Goal: Task Accomplishment & Management: Manage account settings

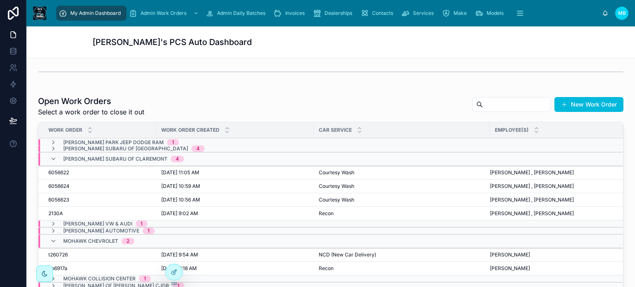
scroll to position [165, 0]
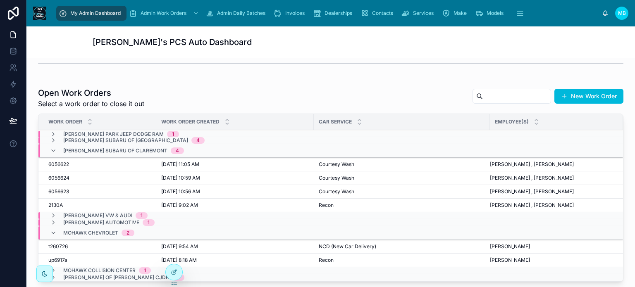
click at [53, 150] on icon at bounding box center [53, 151] width 7 height 7
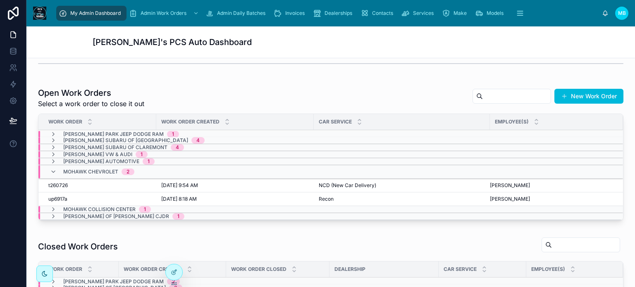
click at [54, 171] on icon at bounding box center [53, 172] width 7 height 7
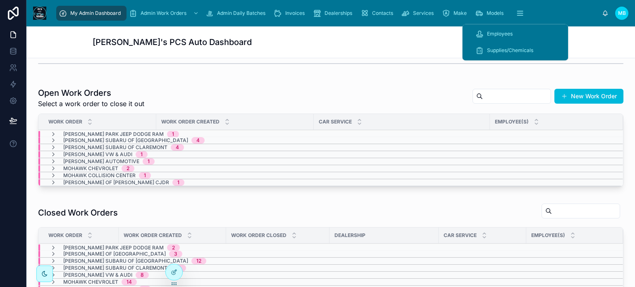
click at [500, 33] on span "Employees" at bounding box center [500, 34] width 26 height 7
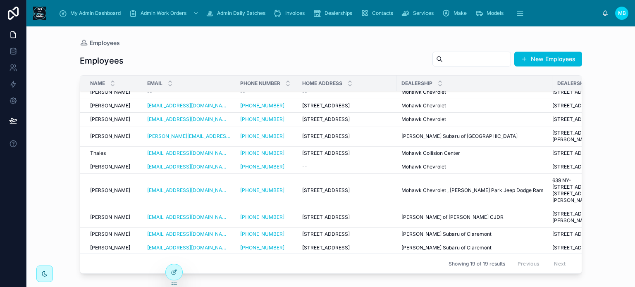
scroll to position [207, 0]
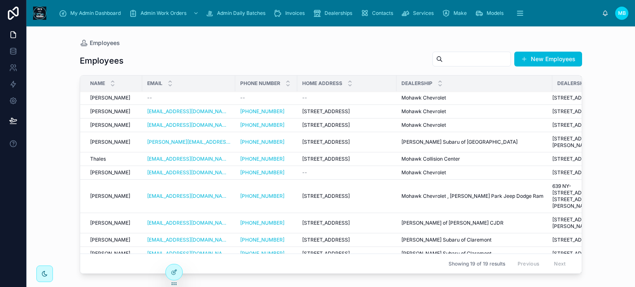
click at [104, 115] on span "[PERSON_NAME]" at bounding box center [110, 111] width 40 height 7
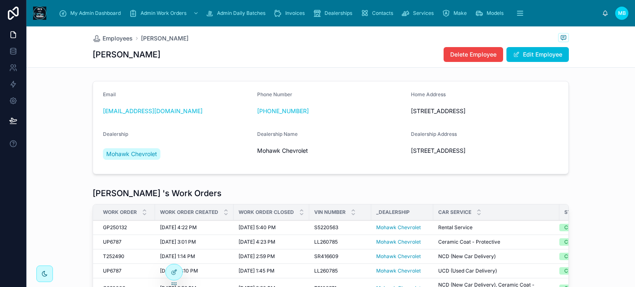
click at [521, 56] on button "Edit Employee" at bounding box center [537, 54] width 62 height 15
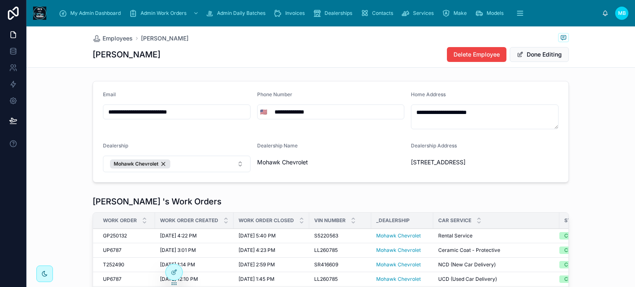
click at [160, 164] on div "Mohawk Chevrolet" at bounding box center [140, 164] width 60 height 9
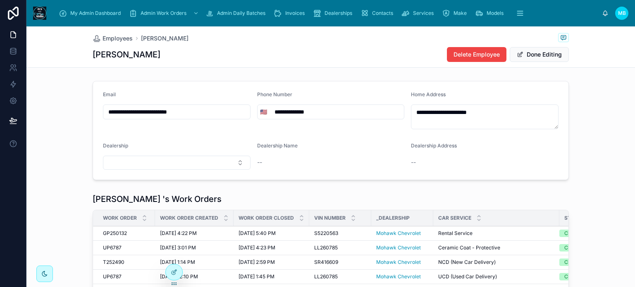
click at [160, 162] on button "Select Button" at bounding box center [177, 163] width 148 height 14
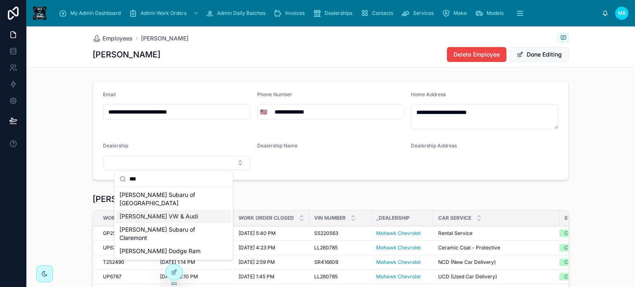
type input "***"
click at [153, 212] on span "[PERSON_NAME] VW & Audi" at bounding box center [158, 216] width 79 height 8
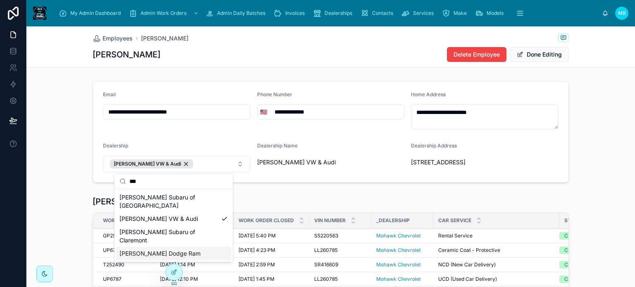
click at [172, 250] on span "[PERSON_NAME] Dodge Ram" at bounding box center [159, 254] width 81 height 8
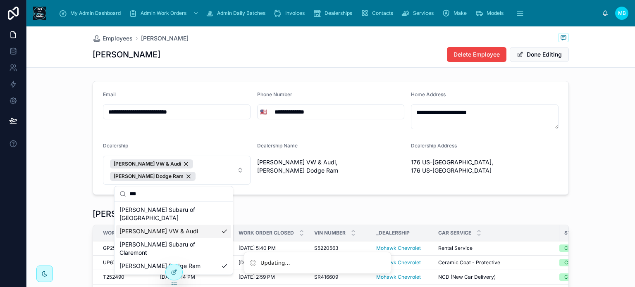
click at [606, 149] on div "**********" at bounding box center [330, 138] width 608 height 121
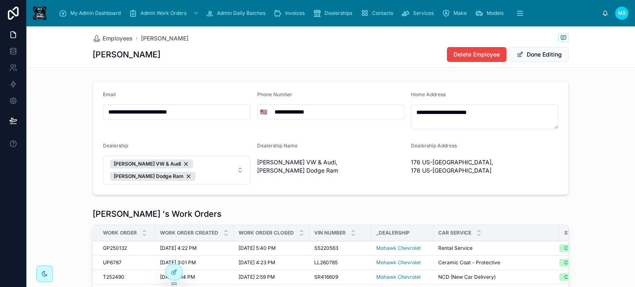
click at [546, 55] on button "Done Editing" at bounding box center [539, 54] width 59 height 15
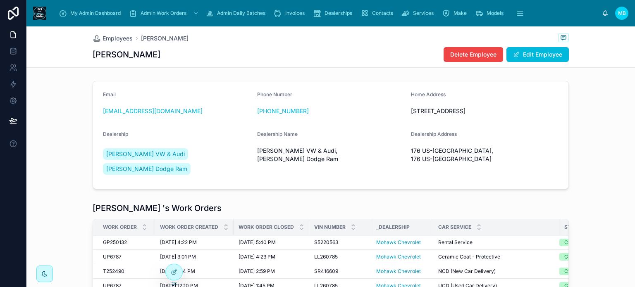
click at [60, 19] on div "My Admin Dashboard" at bounding box center [91, 13] width 65 height 13
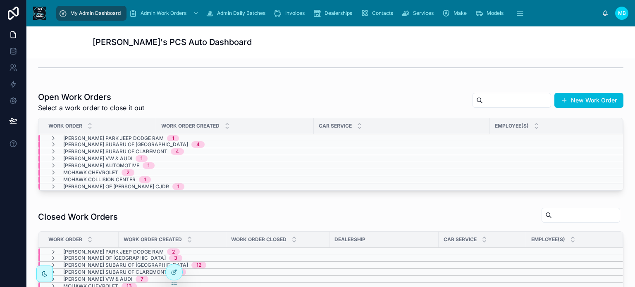
scroll to position [165, 0]
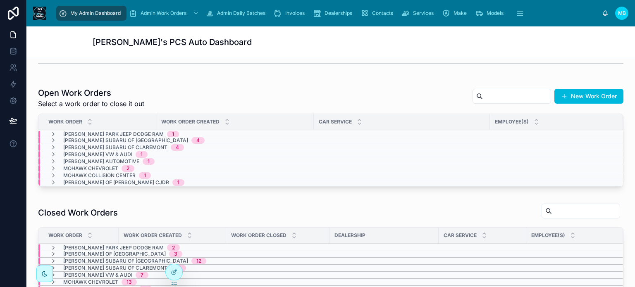
click at [53, 155] on icon at bounding box center [53, 154] width 7 height 7
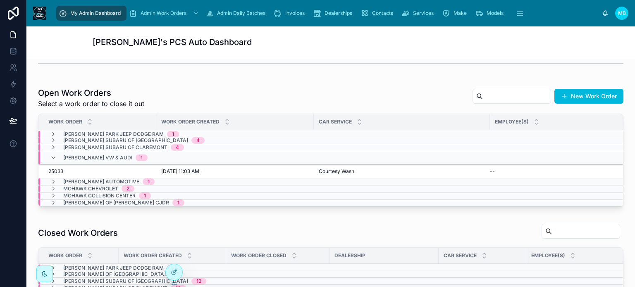
click at [53, 169] on span "25033" at bounding box center [55, 171] width 15 height 7
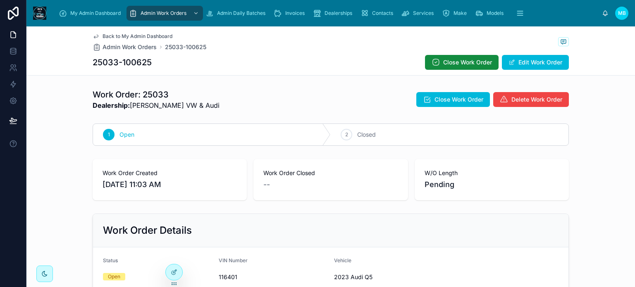
click at [521, 61] on button "Edit Work Order" at bounding box center [535, 62] width 67 height 15
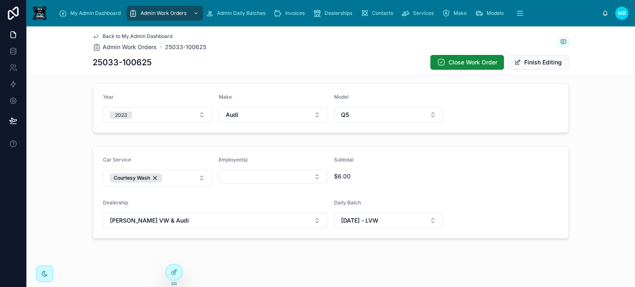
scroll to position [233, 0]
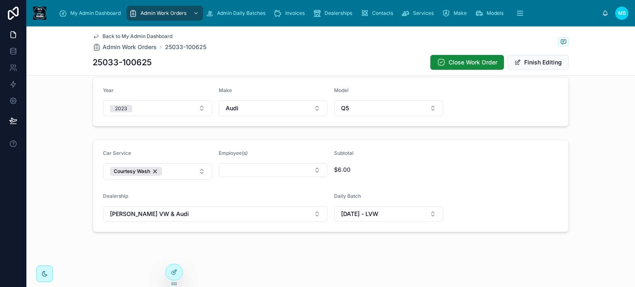
click at [258, 173] on button "Select Button" at bounding box center [273, 170] width 109 height 14
type input "****"
click at [235, 204] on span "[PERSON_NAME]" at bounding box center [240, 202] width 48 height 8
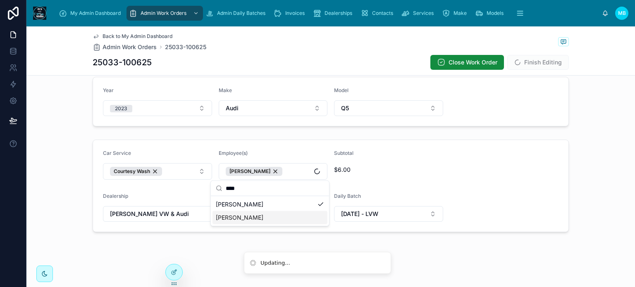
click at [407, 253] on div "Back to My Admin Dashboard Admin Work Orders 25033-100625 25033-100625 Close Wo…" at bounding box center [330, 40] width 608 height 495
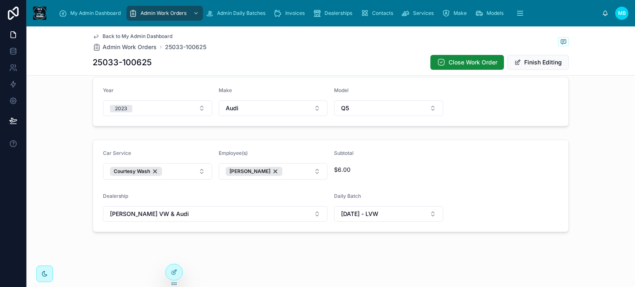
click at [531, 62] on button "Finish Editing" at bounding box center [538, 62] width 62 height 15
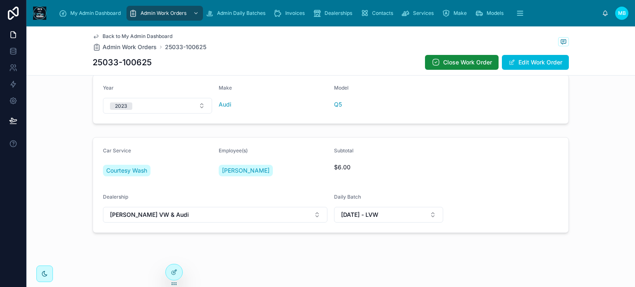
click at [84, 12] on span "My Admin Dashboard" at bounding box center [95, 13] width 50 height 7
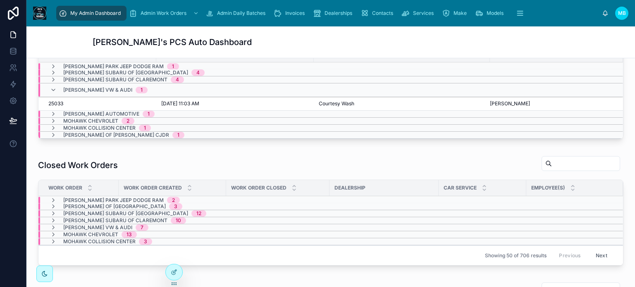
scroll to position [150, 0]
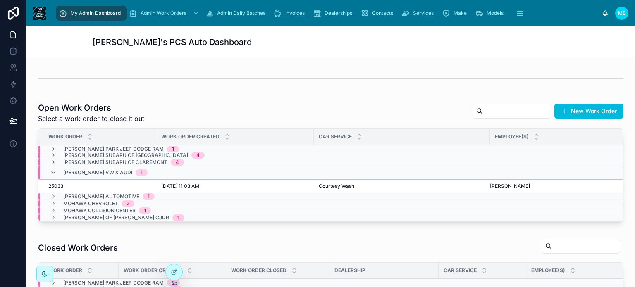
click at [55, 216] on icon at bounding box center [53, 218] width 7 height 7
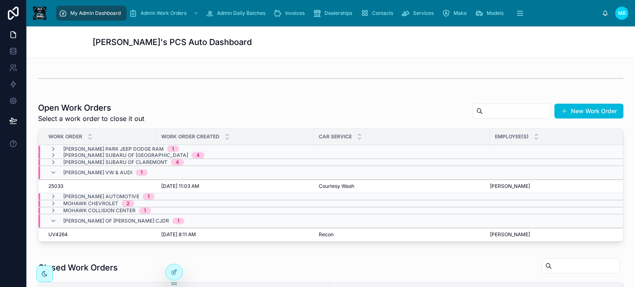
click at [55, 216] on div "Stephens of Bennington CJDR 1" at bounding box center [117, 221] width 134 height 13
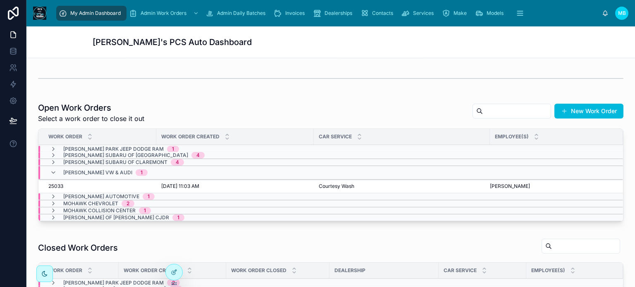
click at [54, 172] on icon at bounding box center [53, 172] width 7 height 7
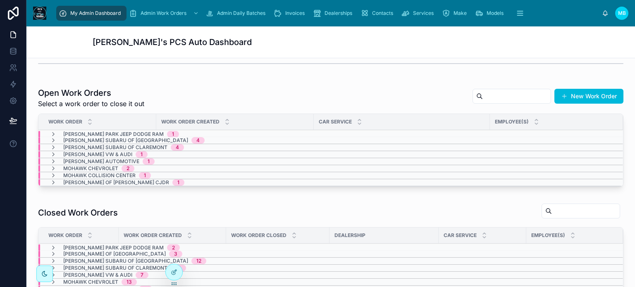
scroll to position [0, 0]
